Goal: Task Accomplishment & Management: Use online tool/utility

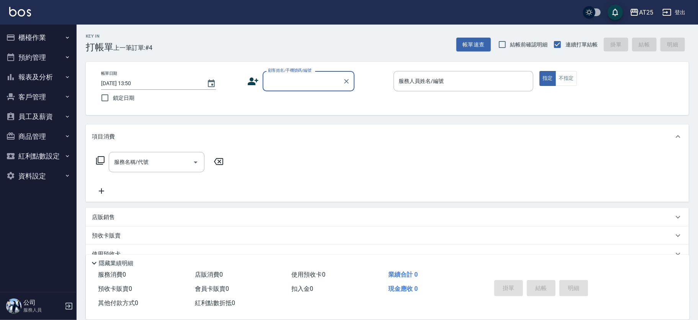
click at [295, 85] on input "顧客姓名/手機號碼/編號" at bounding box center [303, 80] width 74 height 13
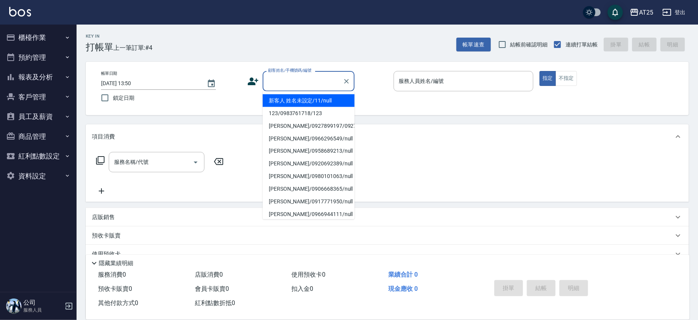
click at [318, 97] on li "新客人 姓名未設定/11/null" at bounding box center [309, 100] width 92 height 13
type input "新客人 姓名未設定/11/null"
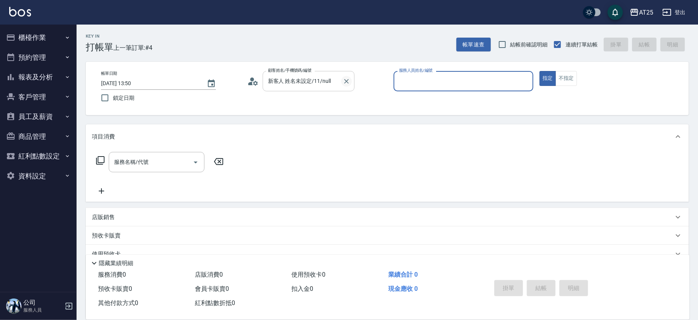
click at [345, 82] on icon "Clear" at bounding box center [347, 81] width 8 height 8
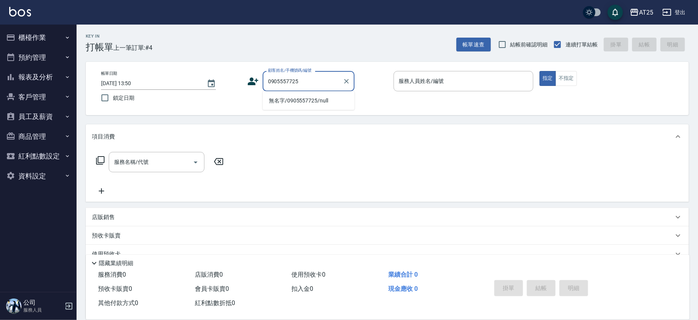
click at [319, 99] on li "無名字/0905557725/null" at bounding box center [309, 100] width 92 height 13
type input "無名字/0905557725/null"
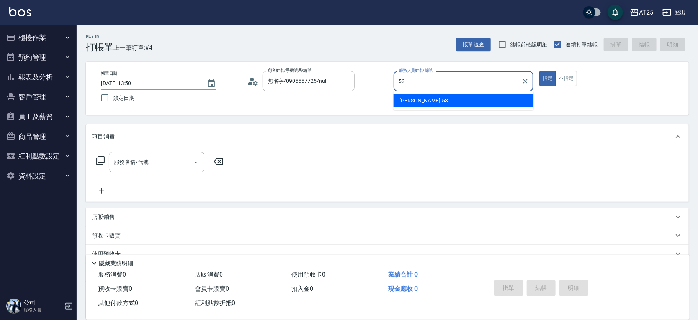
type input "[PERSON_NAME]-53"
type button "true"
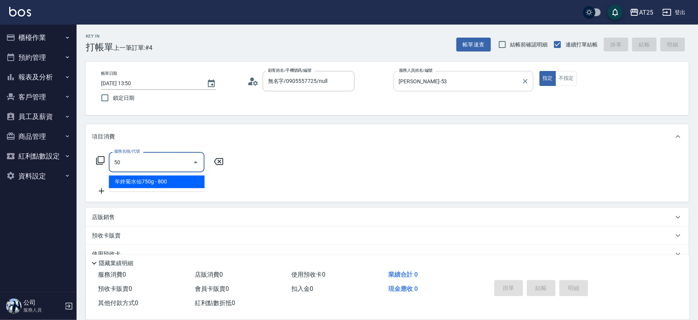
type input "501"
type input "100"
type input "染髮(501)"
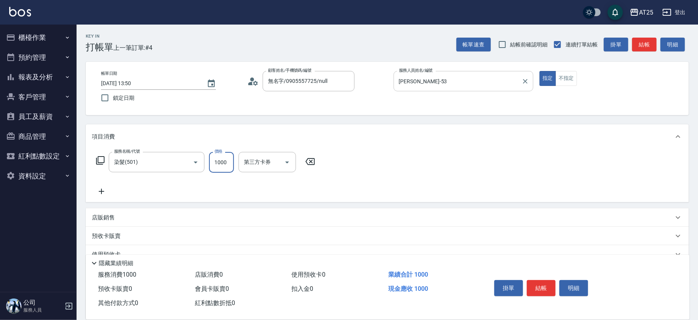
type input "0"
type input "11"
type input "10"
type input "1180"
type input "110"
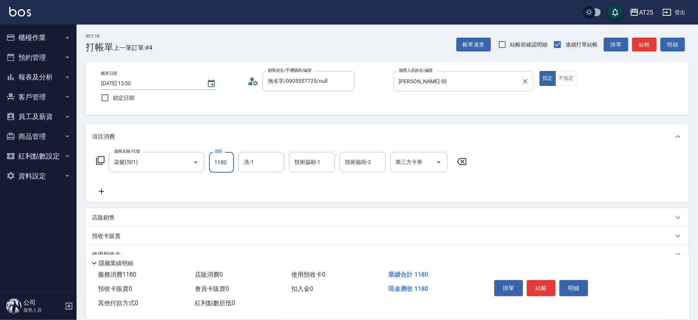
type input "1180"
type input "小u-77"
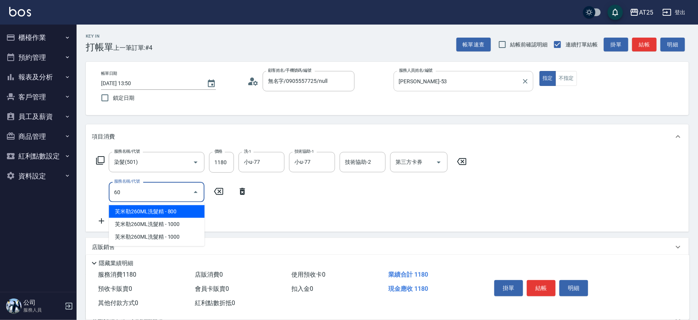
type input "601"
type input "210"
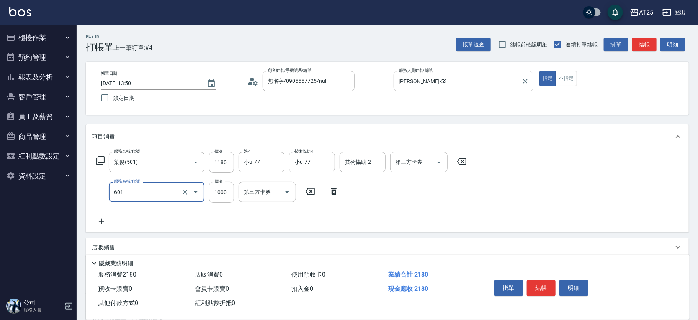
type input "自備護髮(1000上)(601)"
type input "110"
type input "14"
type input "130"
type input "1480"
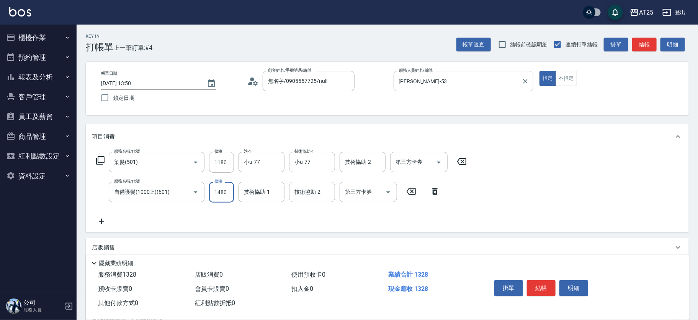
type input "260"
type input "1480"
type input "小u-77"
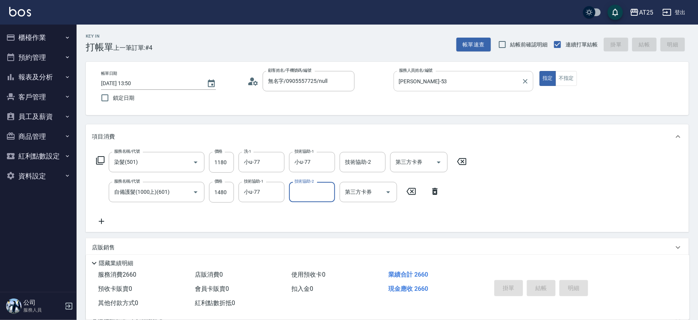
type input "[DATE] 15:16"
type input "0"
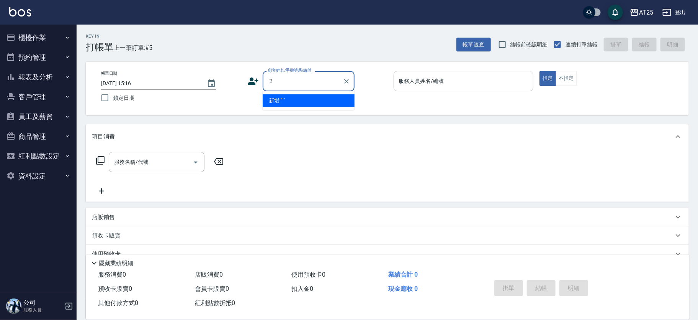
type input "ㄥ"
